Goal: Task Accomplishment & Management: Manage account settings

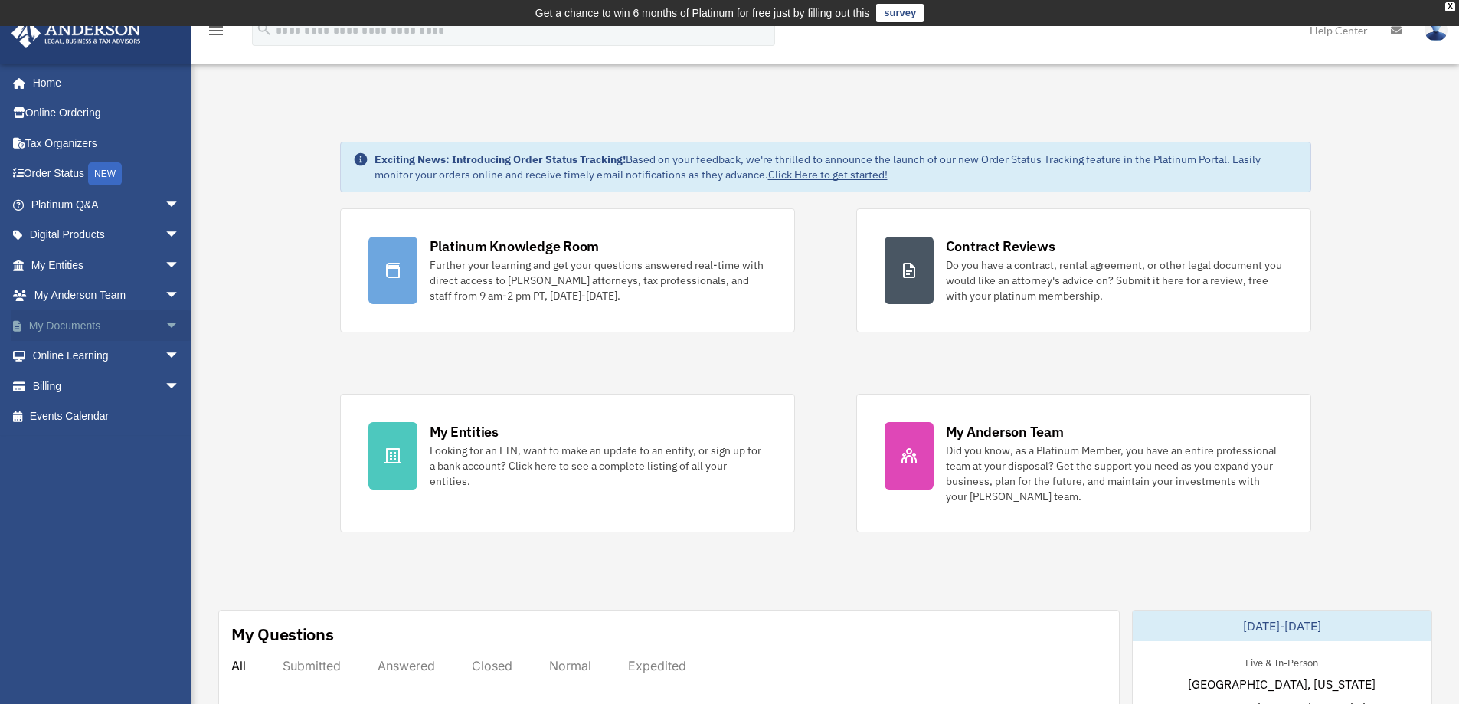
click at [108, 325] on link "My Documents arrow_drop_down" at bounding box center [107, 325] width 192 height 31
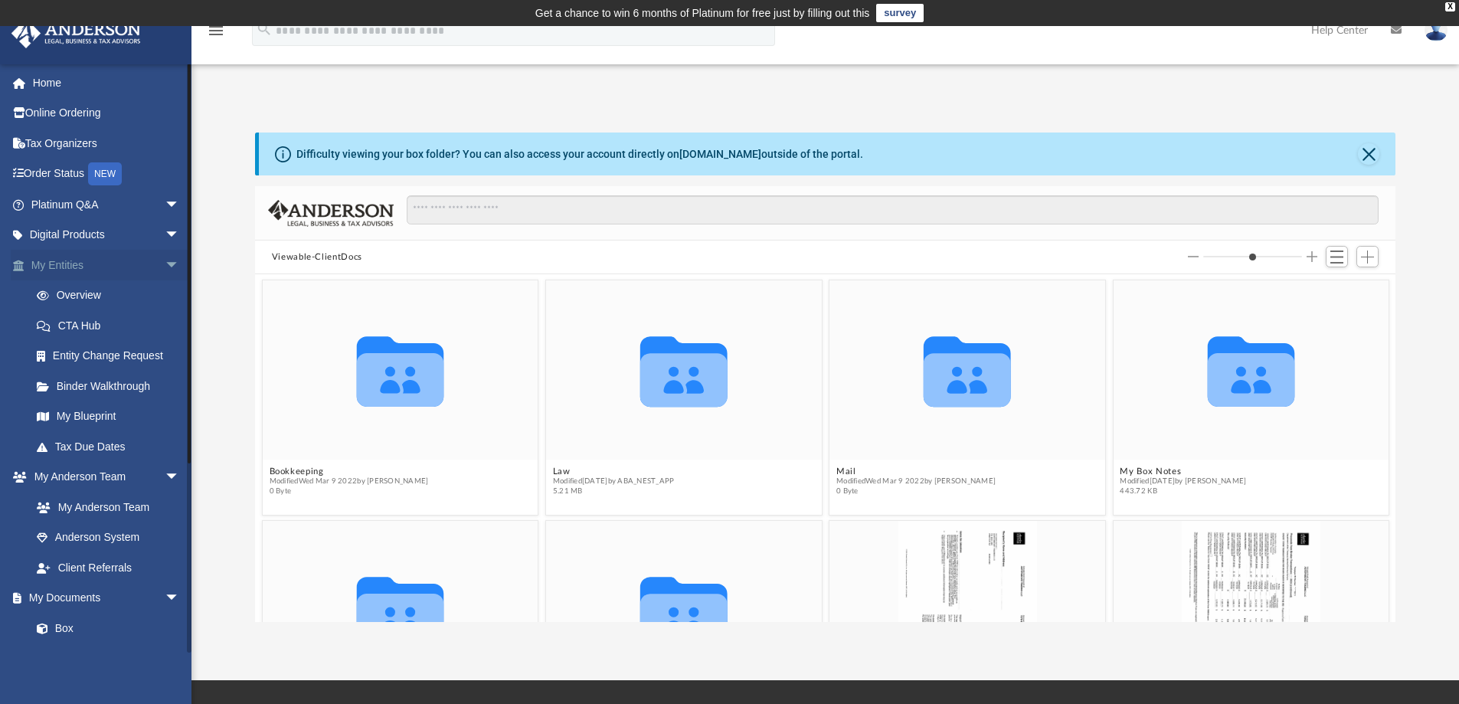
scroll to position [337, 1129]
click at [1371, 259] on span "Add" at bounding box center [1367, 256] width 13 height 13
click at [1333, 289] on li "Upload" at bounding box center [1345, 288] width 49 height 16
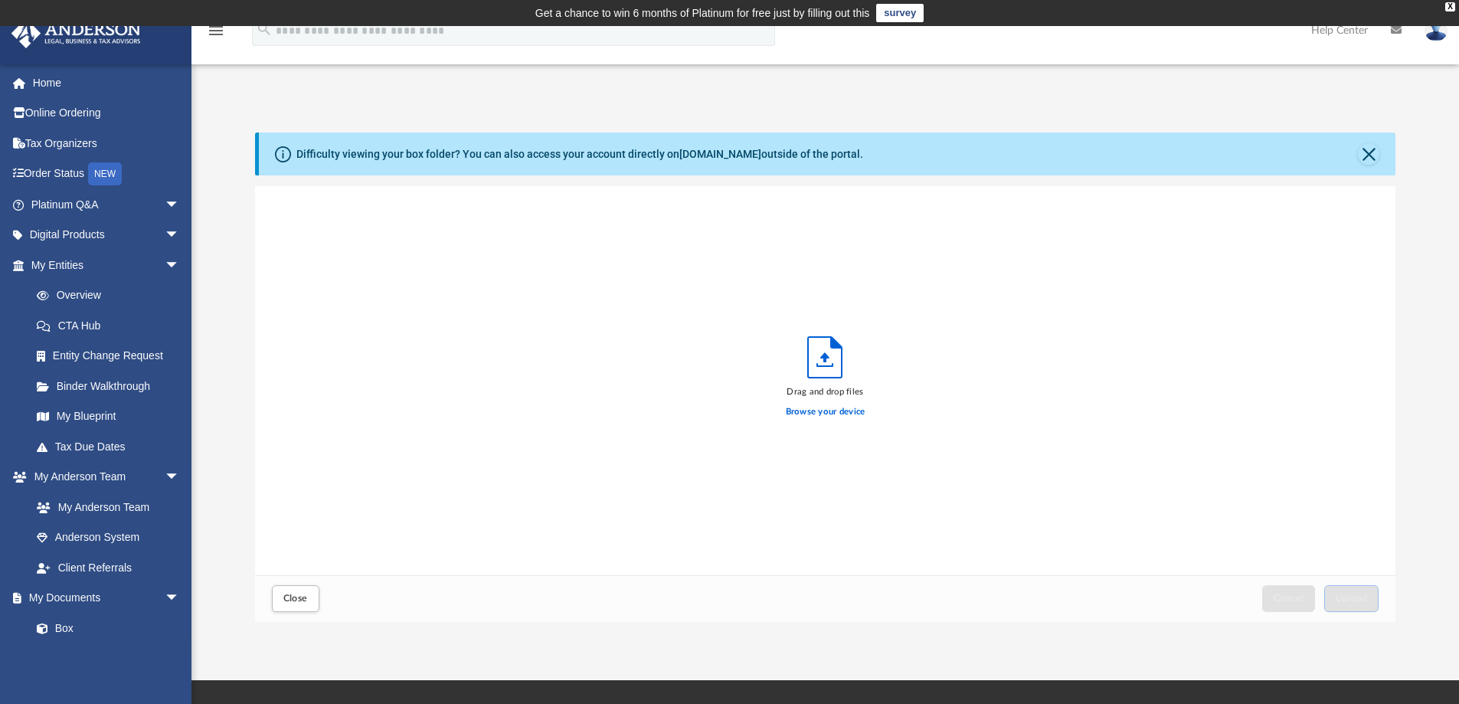
scroll to position [377, 1129]
click at [832, 411] on label "Browse your device" at bounding box center [826, 412] width 80 height 14
click at [0, 0] on input "Browse your device" at bounding box center [0, 0] width 0 height 0
click at [1353, 600] on span "Upload" at bounding box center [1352, 598] width 32 height 9
click at [1438, 32] on img at bounding box center [1436, 30] width 23 height 22
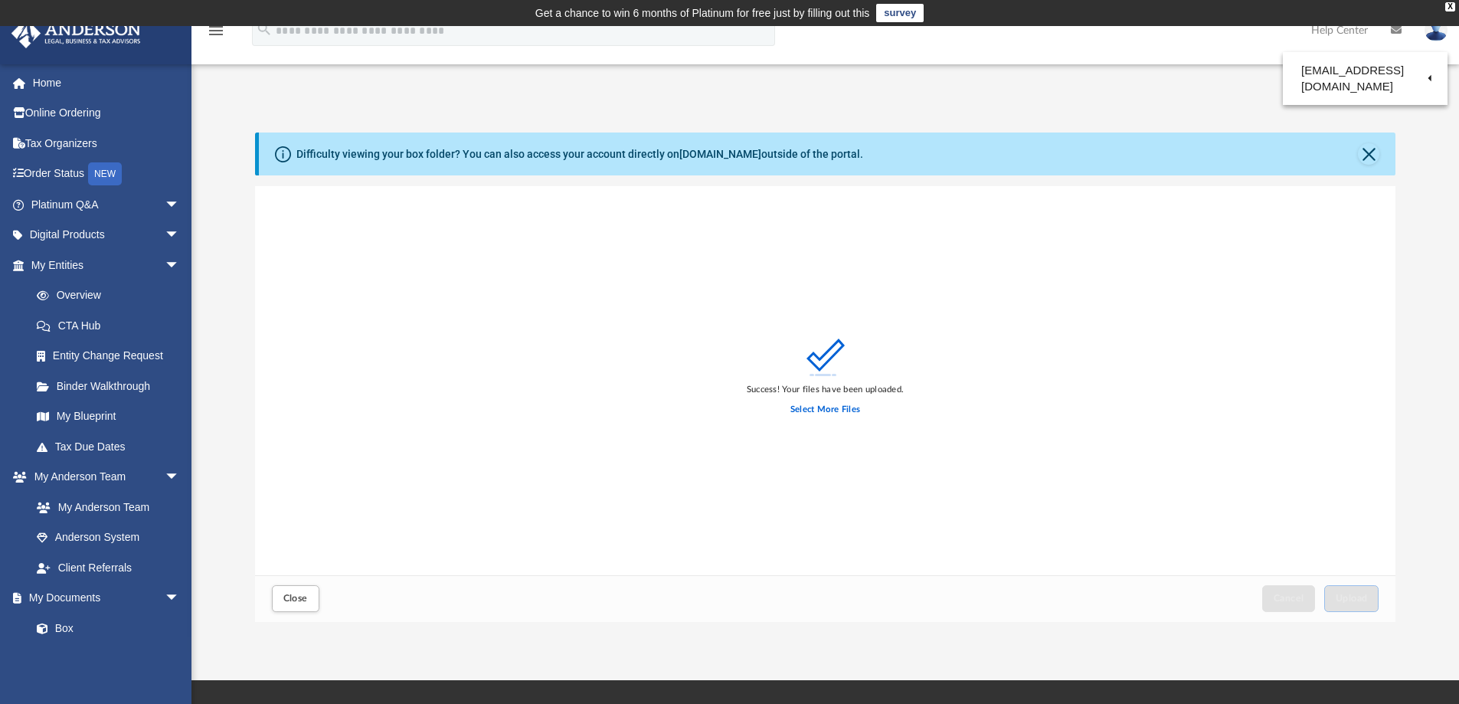
click at [1160, 137] on link "Logout" at bounding box center [1187, 133] width 153 height 31
